Goal: Check status: Check status

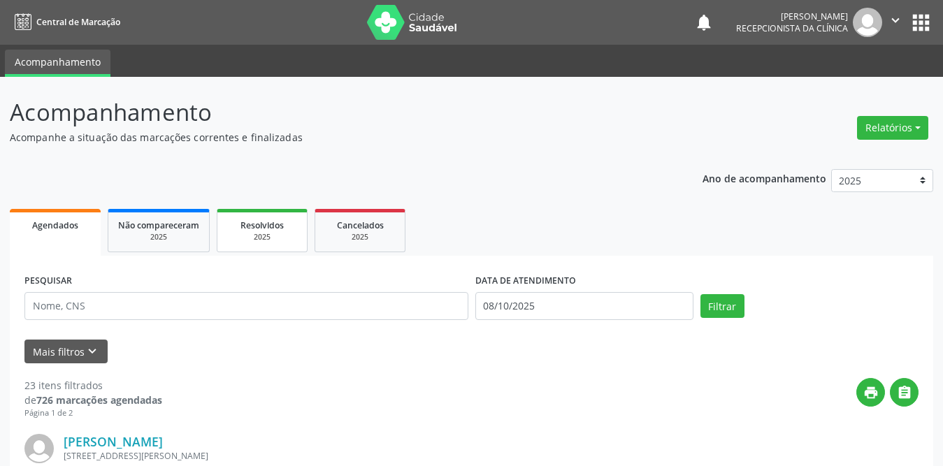
click at [267, 222] on span "Resolvidos" at bounding box center [262, 226] width 43 height 12
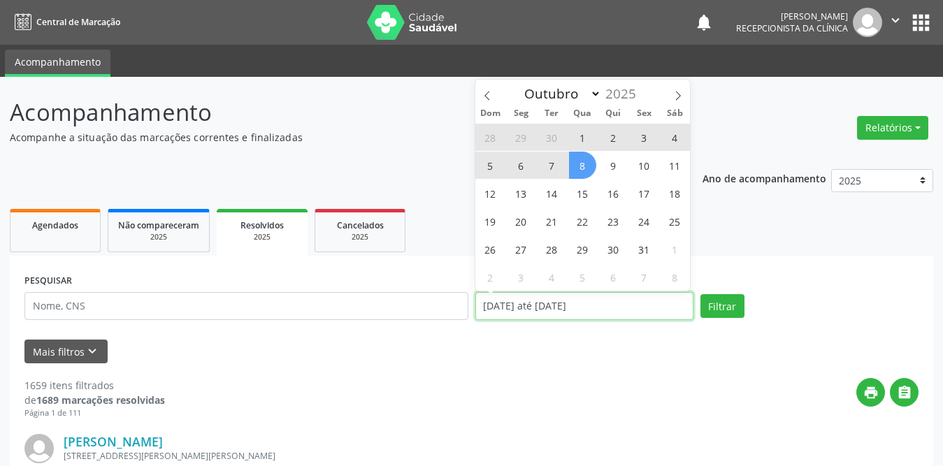
click at [583, 304] on input "[DATE] até [DATE]" at bounding box center [585, 306] width 218 height 28
click at [578, 145] on span "1" at bounding box center [582, 137] width 27 height 27
type input "01/10/2025"
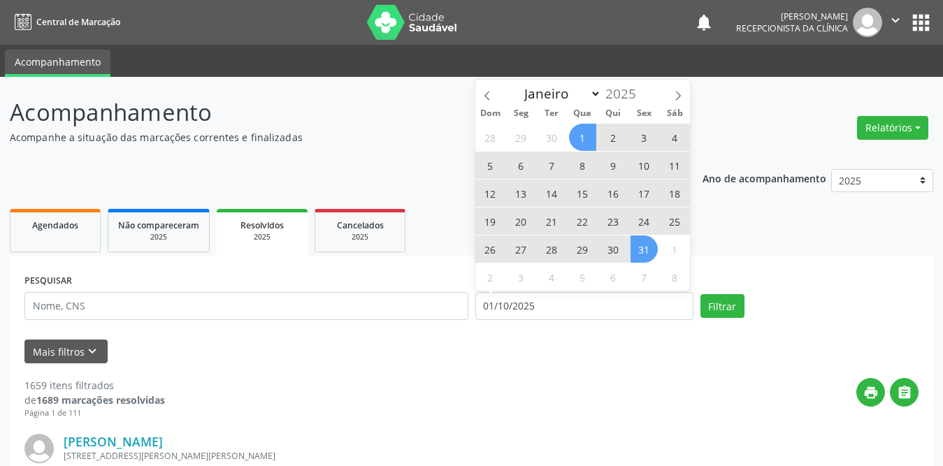
click at [634, 254] on span "31" at bounding box center [644, 249] width 27 height 27
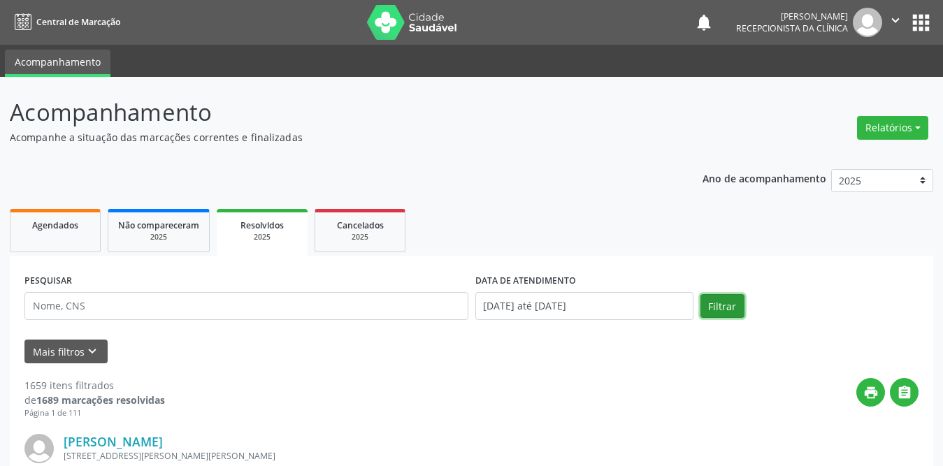
click at [713, 301] on button "Filtrar" at bounding box center [723, 306] width 44 height 24
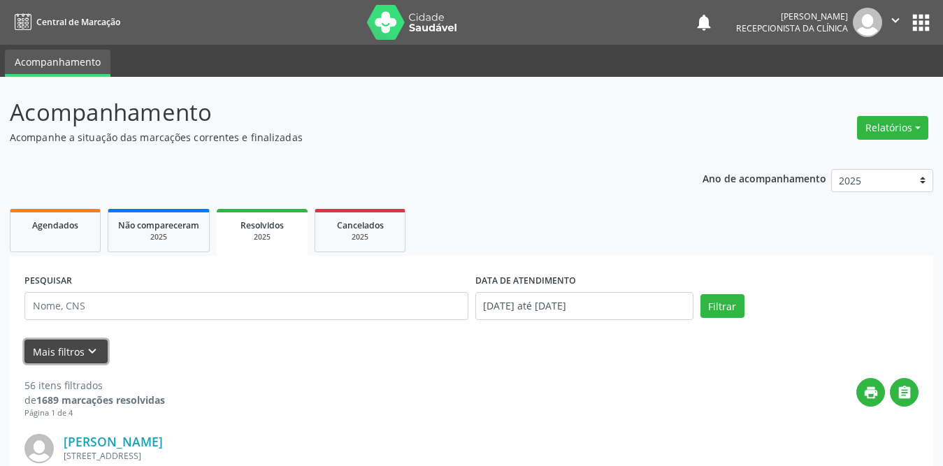
click at [71, 344] on button "Mais filtros keyboard_arrow_down" at bounding box center [65, 352] width 83 height 24
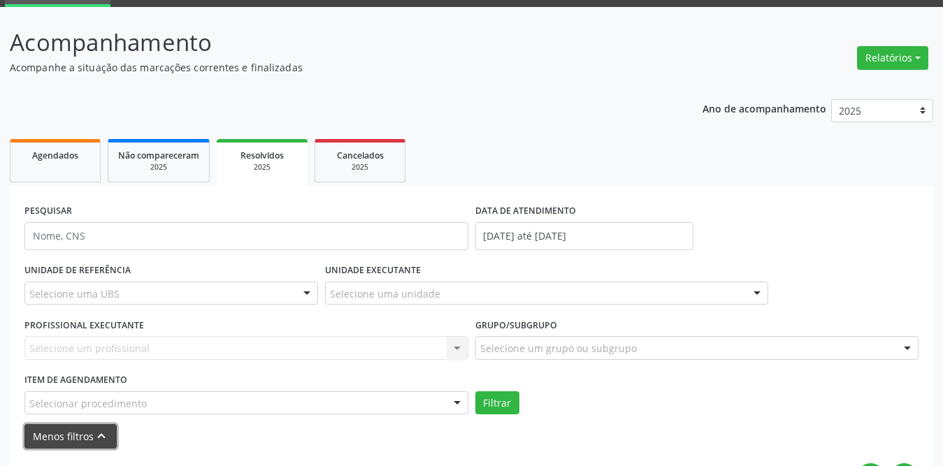
scroll to position [210, 0]
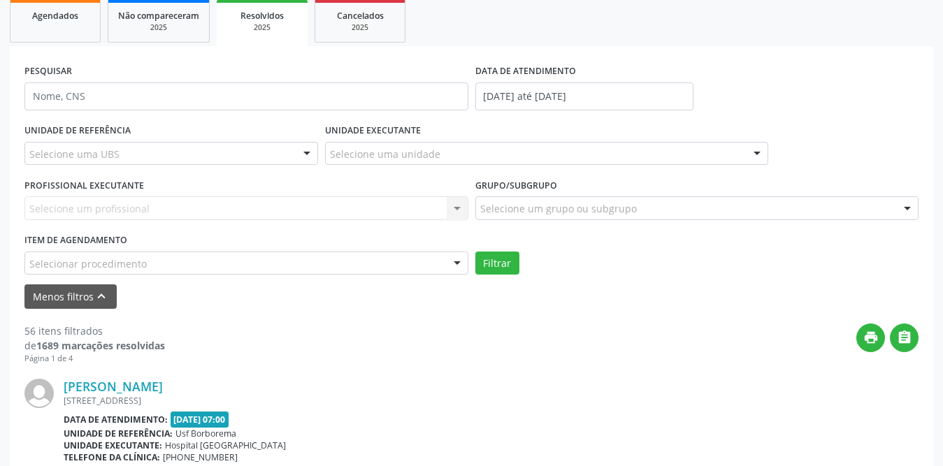
click at [218, 154] on div "Selecione uma UBS" at bounding box center [171, 154] width 294 height 24
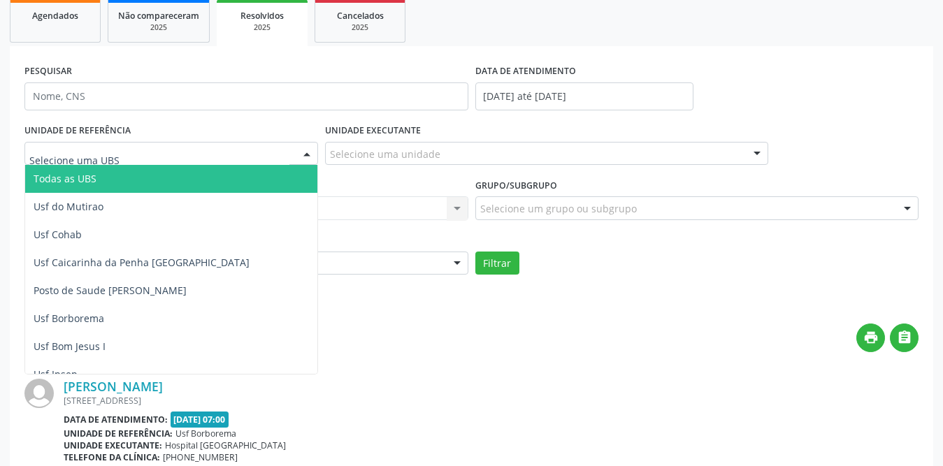
click at [166, 177] on span "Todas as UBS" at bounding box center [196, 179] width 343 height 28
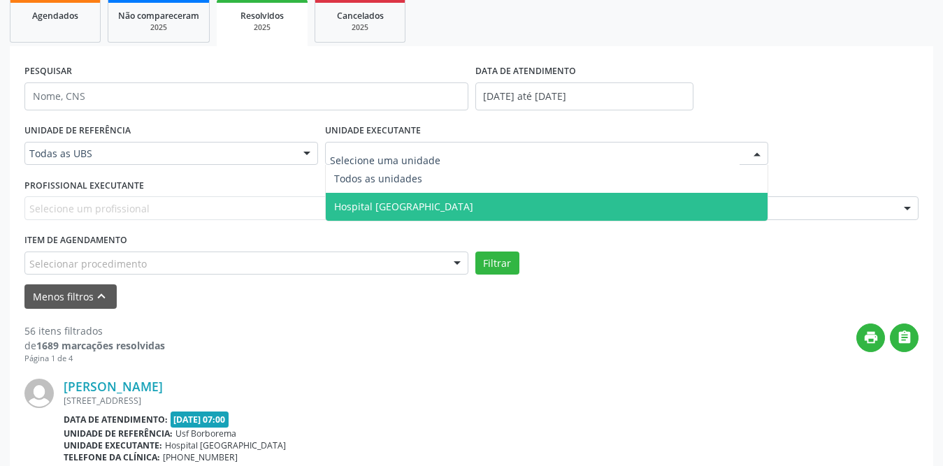
click at [383, 209] on span "Hospital [GEOGRAPHIC_DATA]" at bounding box center [403, 206] width 139 height 13
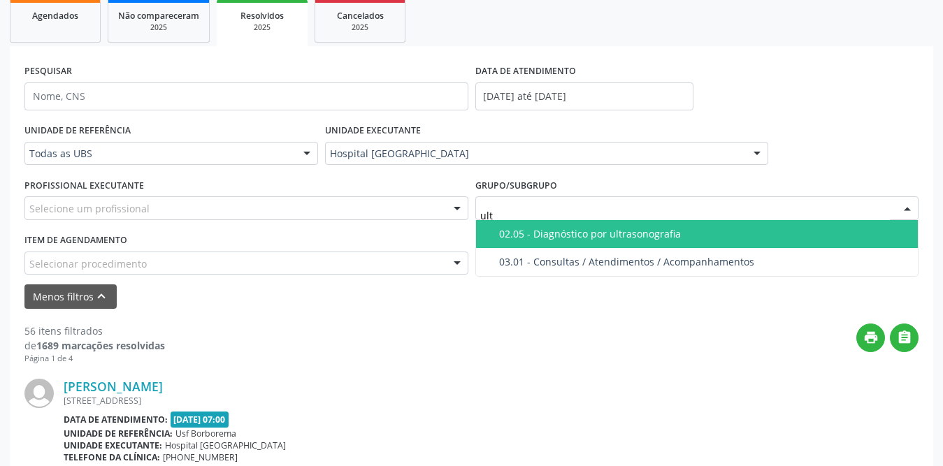
type input "ultr"
click at [554, 229] on div "02.05 - Diagnóstico por ultrasonografia" at bounding box center [704, 234] width 411 height 11
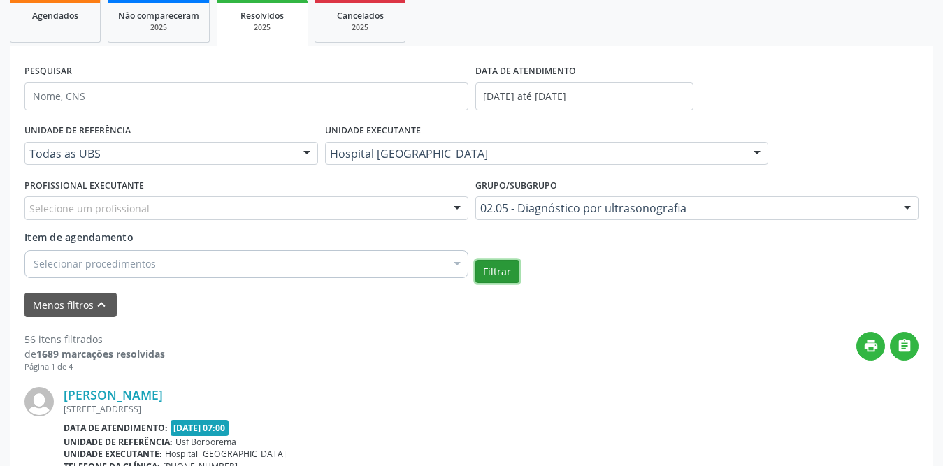
click at [496, 266] on button "Filtrar" at bounding box center [498, 272] width 44 height 24
